Goal: Navigation & Orientation: Find specific page/section

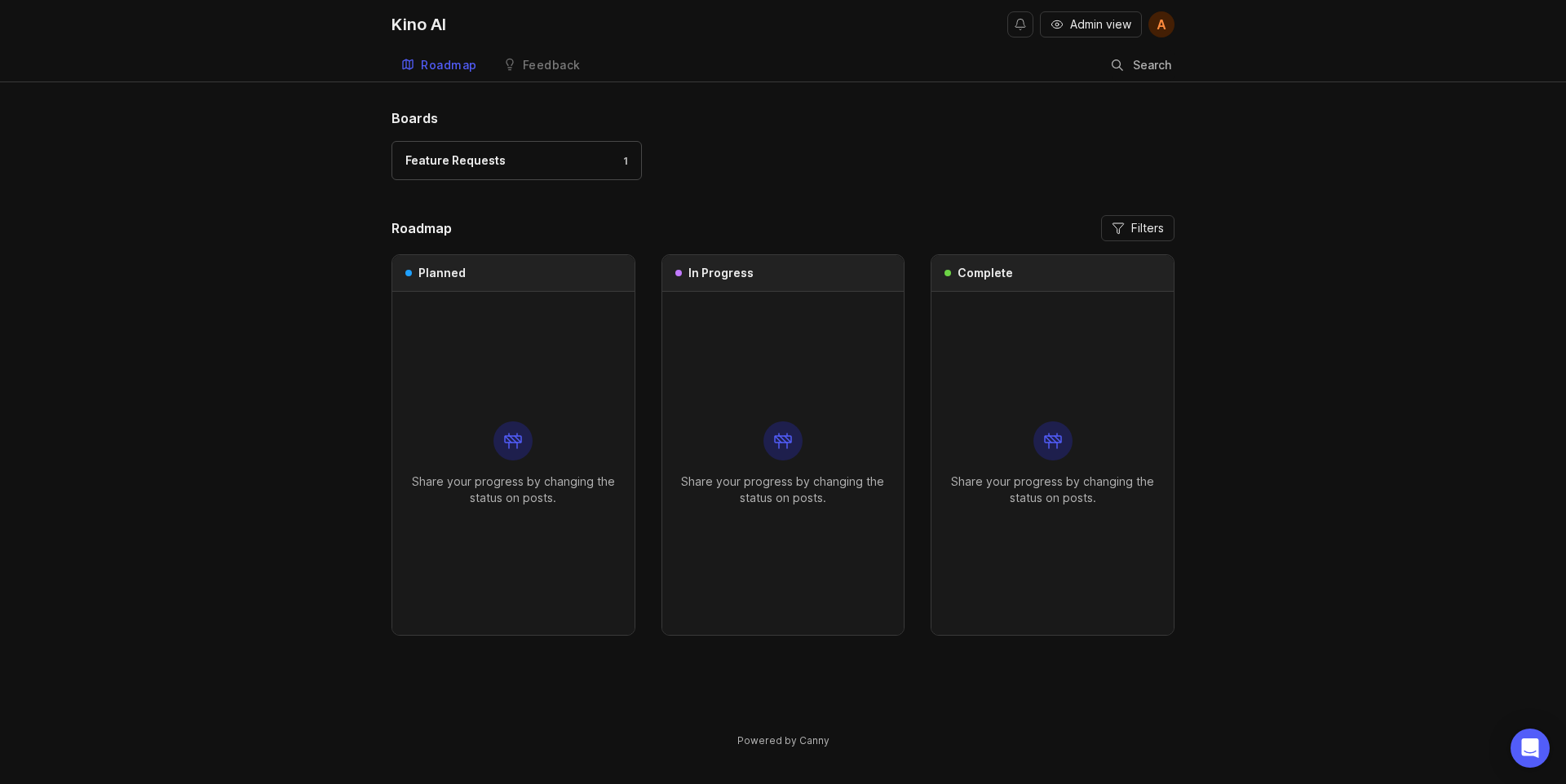
click at [525, 66] on div "Feedback" at bounding box center [551, 65] width 58 height 11
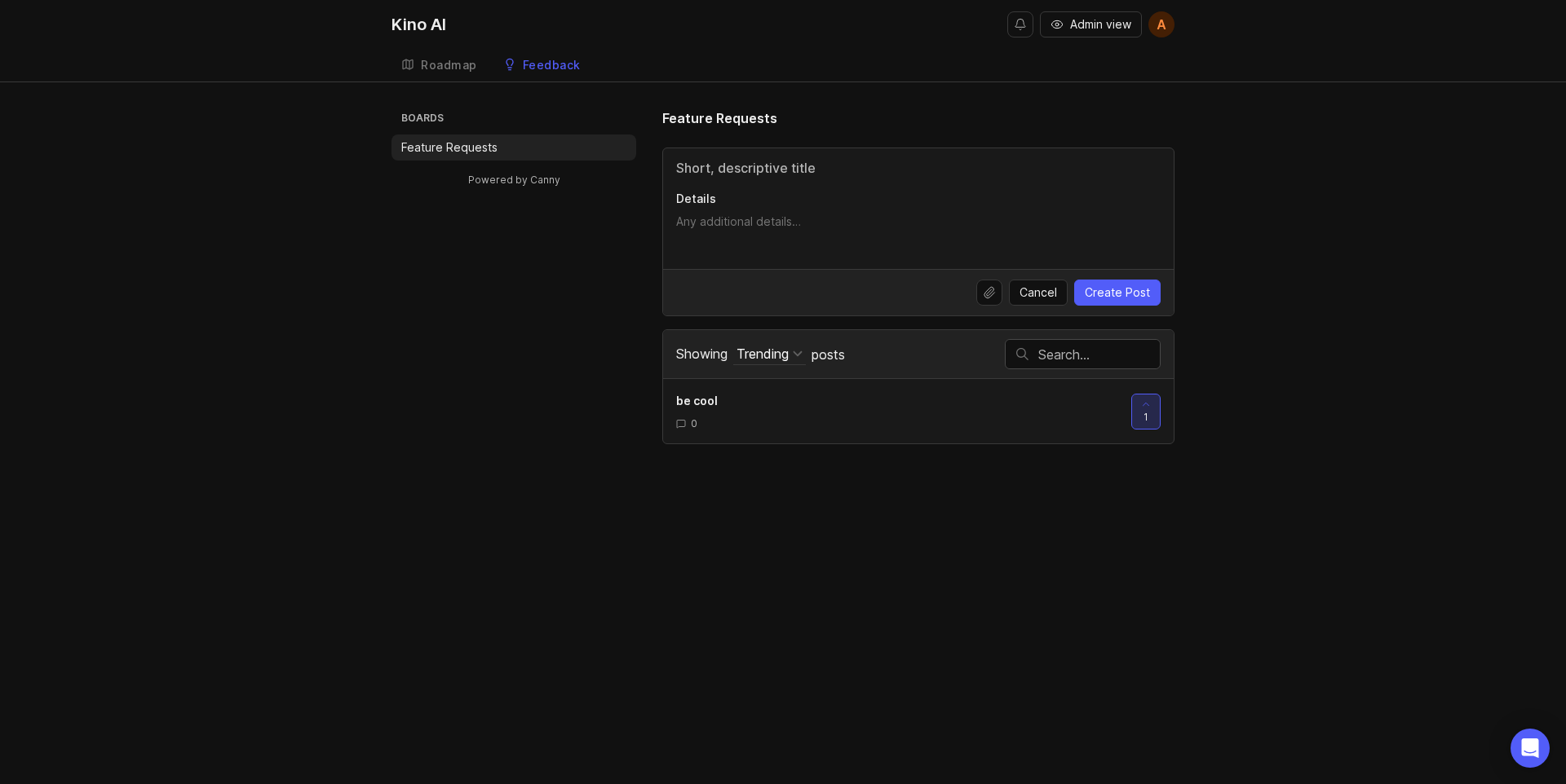
click at [1141, 407] on icon at bounding box center [1146, 404] width 11 height 11
click at [1141, 409] on icon at bounding box center [1146, 404] width 11 height 11
click at [1136, 414] on div at bounding box center [1146, 412] width 28 height 34
click at [414, 66] on link "Roadmap" at bounding box center [439, 66] width 96 height 34
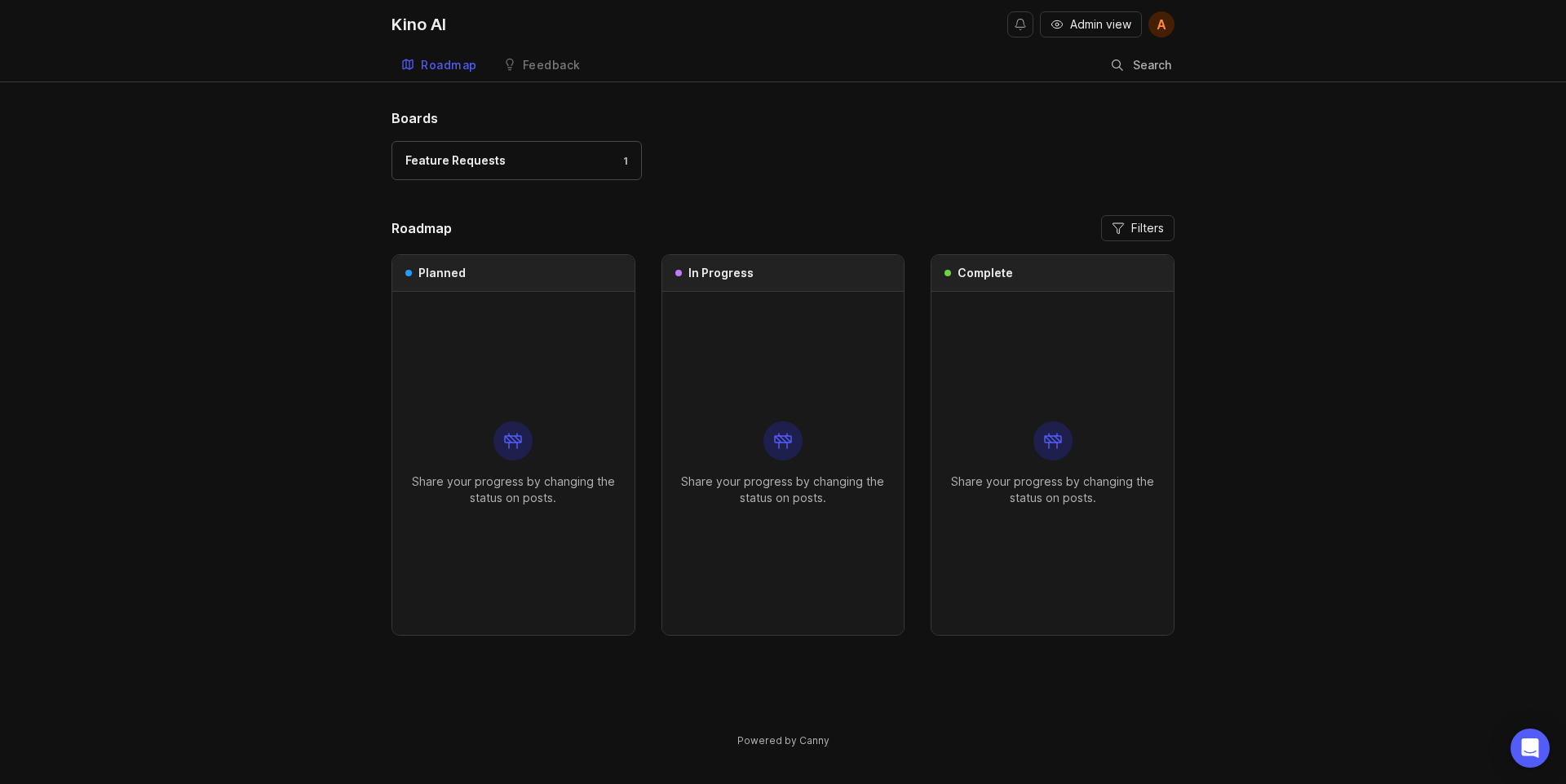
click at [545, 313] on div "Share your progress by changing the status on posts." at bounding box center [513, 463] width 217 height 343
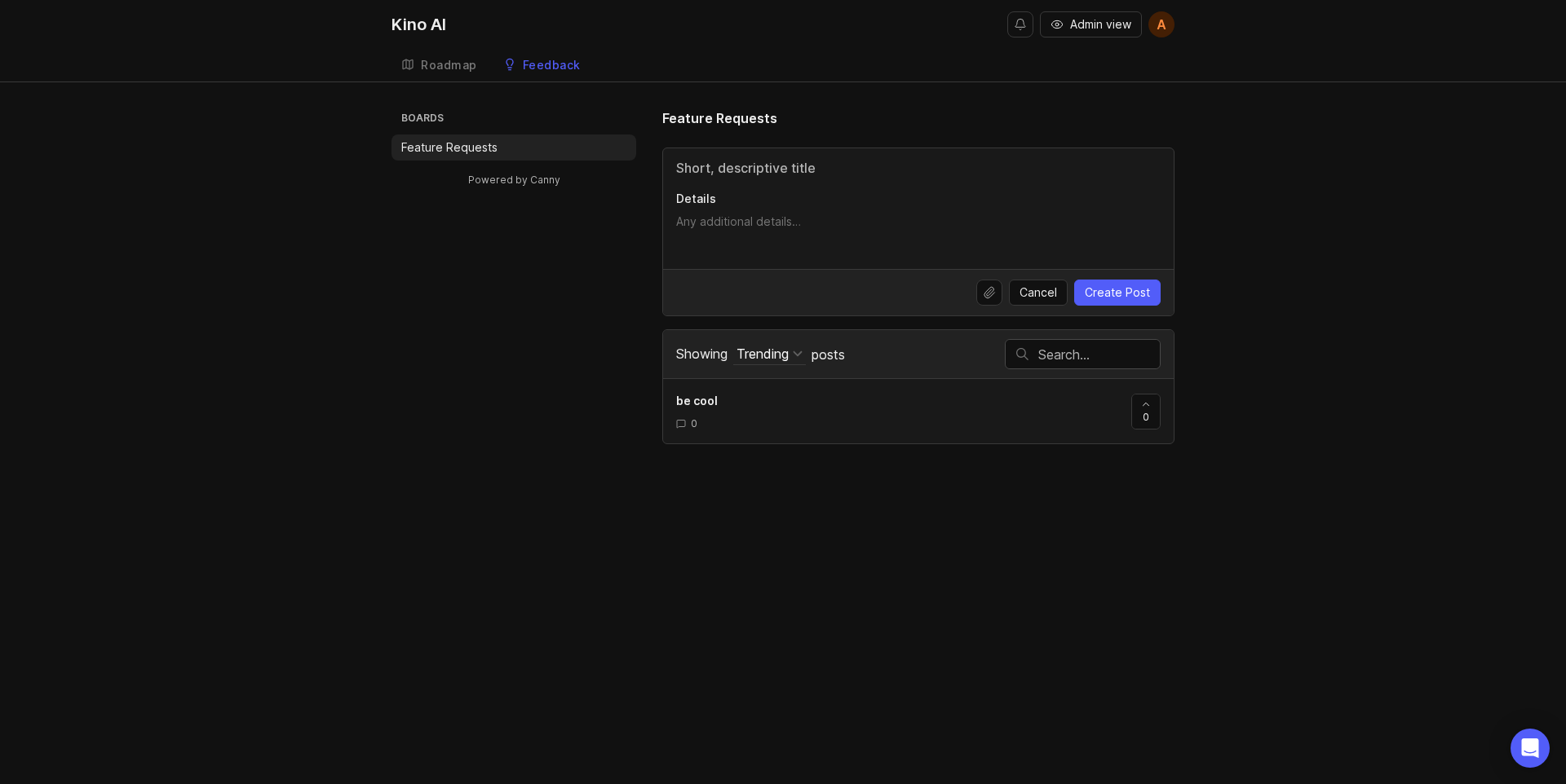
click at [505, 69] on icon at bounding box center [509, 64] width 13 height 13
click at [437, 68] on div "Roadmap" at bounding box center [449, 65] width 56 height 11
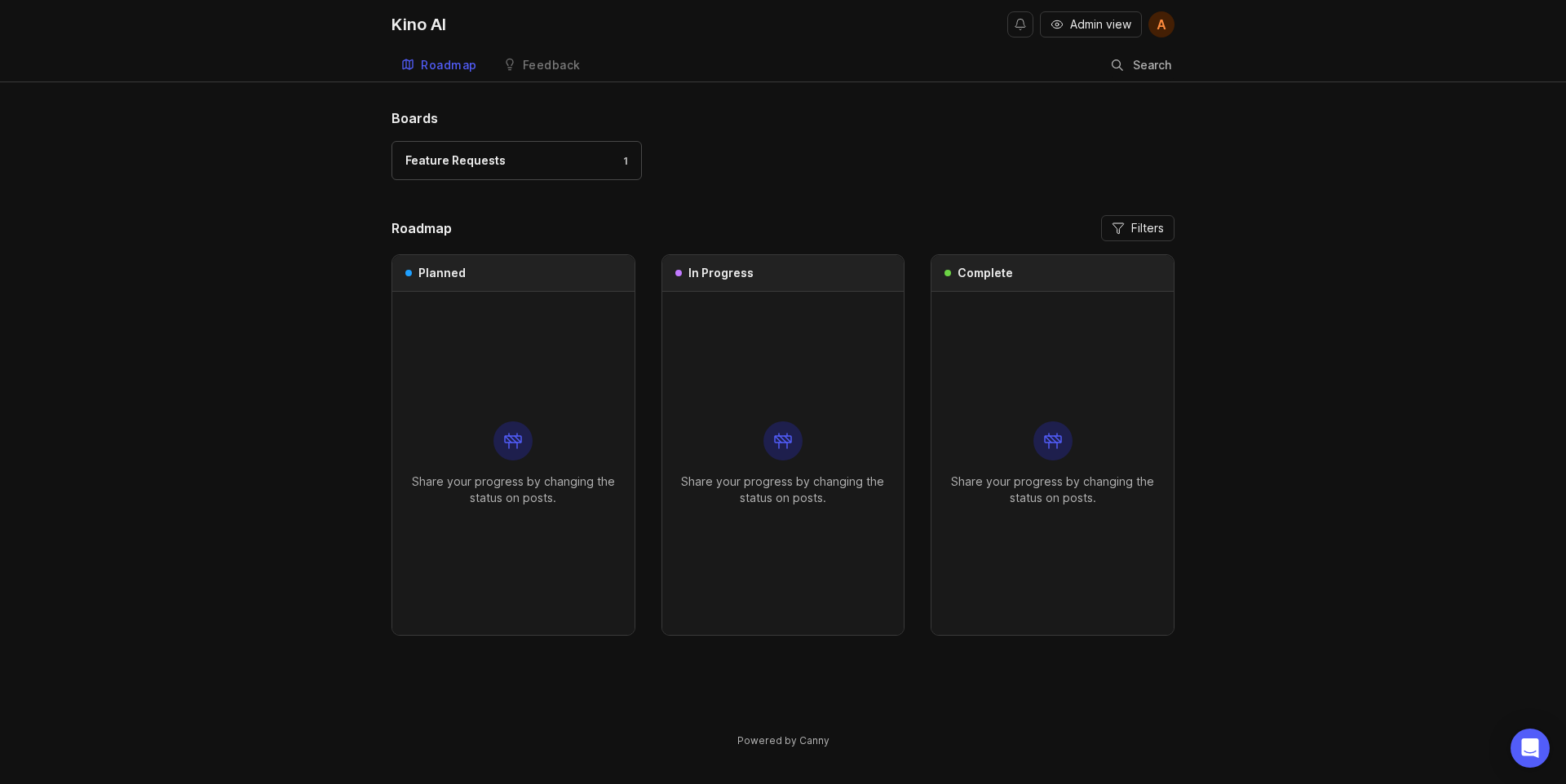
click at [525, 74] on link "Feedback" at bounding box center [542, 66] width 97 height 34
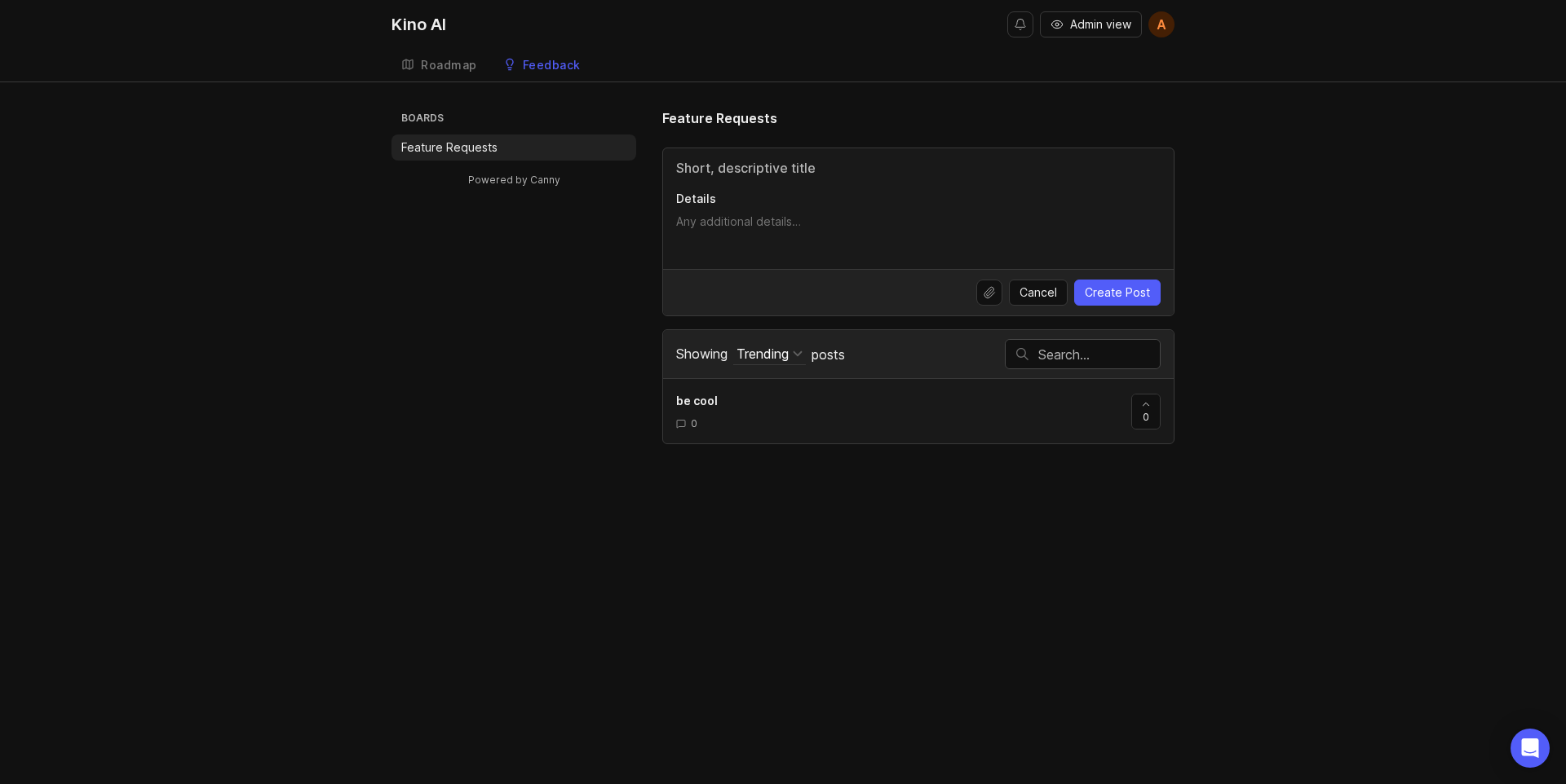
click at [1091, 26] on span "Admin view" at bounding box center [1100, 24] width 61 height 16
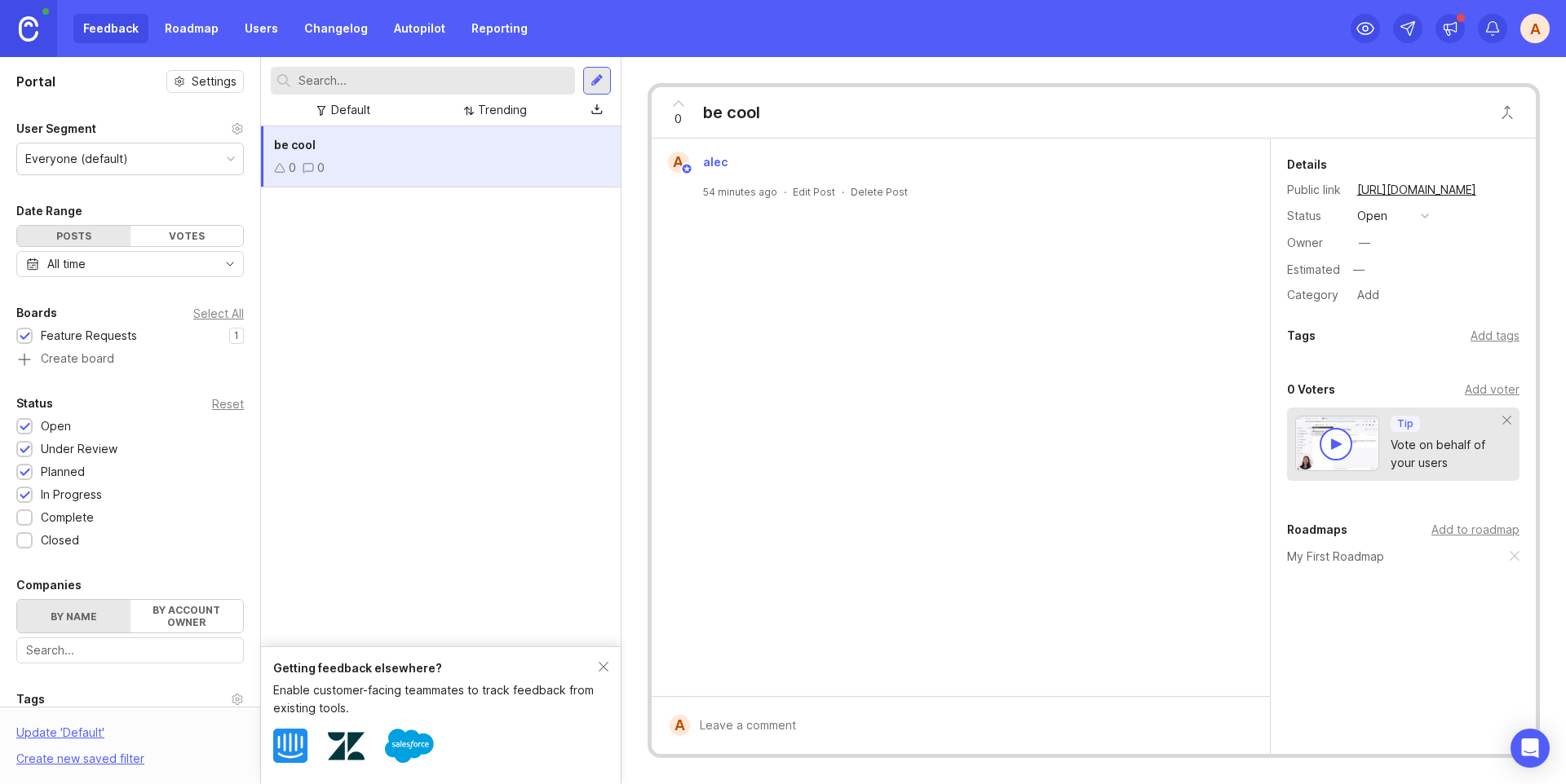
click at [1544, 28] on div "a" at bounding box center [1535, 28] width 29 height 29
